Goal: Task Accomplishment & Management: Use online tool/utility

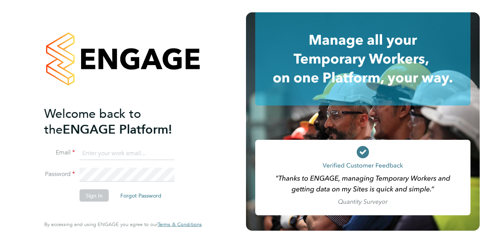
type input "mick.greenwood@wates.co.uk"
click at [100, 195] on button "Sign In" at bounding box center [94, 195] width 29 height 12
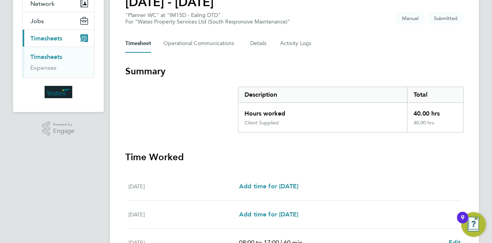
scroll to position [308, 0]
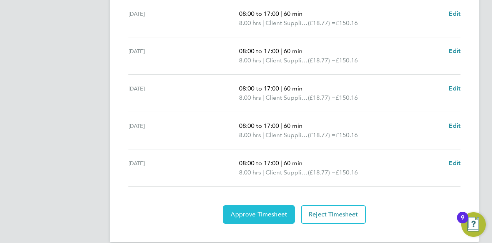
click at [261, 213] on span "Approve Timesheet" at bounding box center [259, 214] width 57 height 8
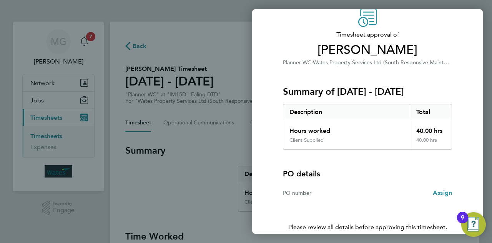
scroll to position [72, 0]
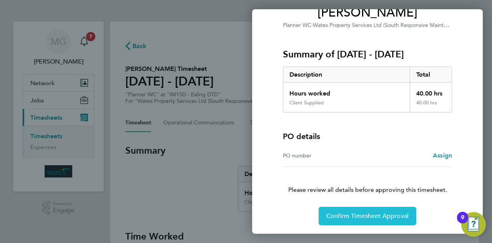
click at [386, 214] on span "Confirm Timesheet Approval" at bounding box center [367, 216] width 82 height 8
